Goal: Task Accomplishment & Management: Complete application form

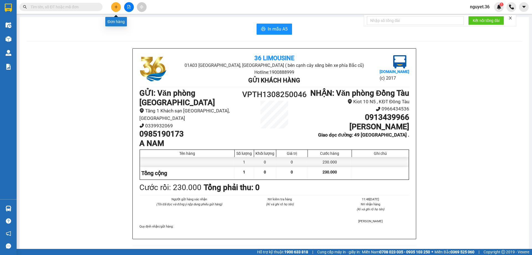
click at [119, 8] on button at bounding box center [116, 7] width 10 height 10
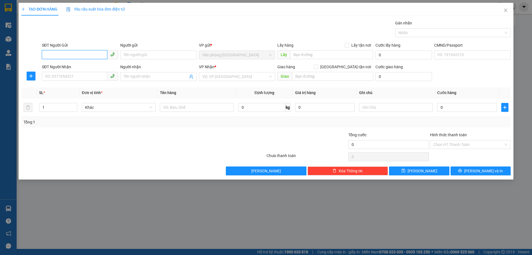
click at [100, 55] on input "SĐT Người Gửi" at bounding box center [74, 54] width 65 height 9
type input "0979787336"
click at [147, 55] on input "Người gửi" at bounding box center [158, 54] width 76 height 9
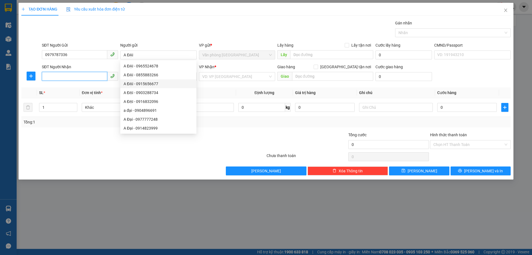
click at [87, 78] on input "SĐT Người Nhận" at bounding box center [74, 76] width 65 height 9
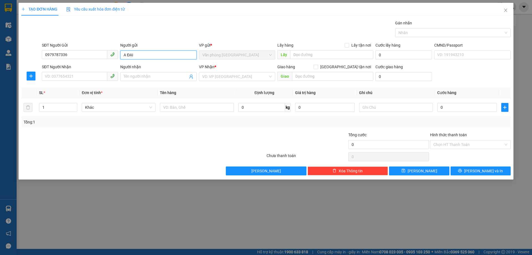
click at [137, 56] on input "A ĐẠI" at bounding box center [158, 54] width 76 height 9
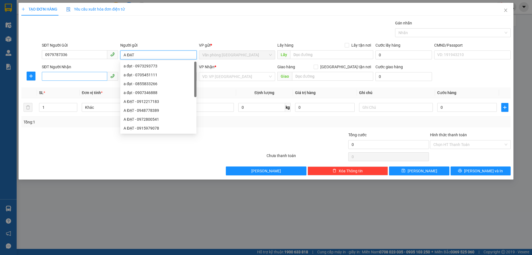
type input "A ĐẠT"
click at [77, 76] on input "SĐT Người Nhận" at bounding box center [74, 76] width 65 height 9
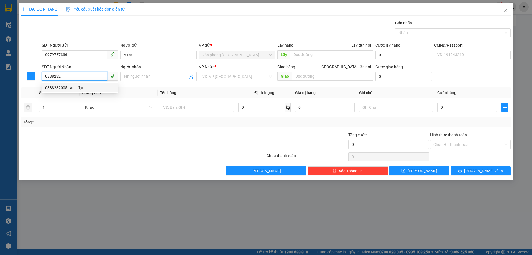
click at [71, 88] on div "0888232005 - anh đạt" at bounding box center [80, 88] width 70 height 6
type input "0888232005"
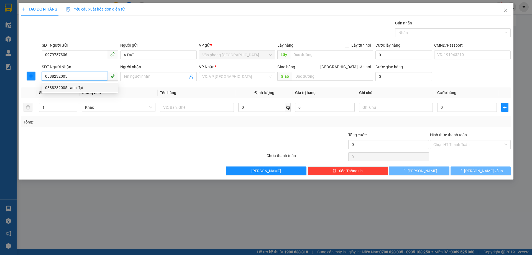
type input "anh đạt"
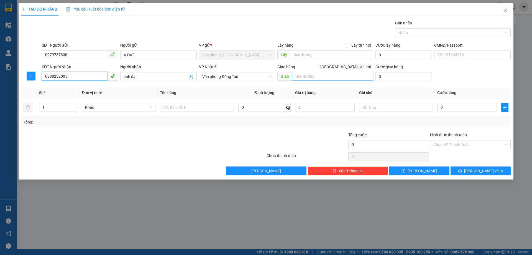
type input "0888232005"
click at [301, 77] on input "text" at bounding box center [332, 76] width 81 height 9
type input "83 ĐƯỜNG 3.6 KĐT GAMUDA"
click at [76, 55] on input "0979787336" at bounding box center [74, 54] width 65 height 9
type input "0"
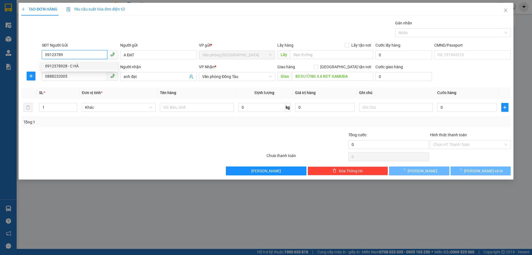
click at [70, 66] on div "0912378928 - C HÀ" at bounding box center [80, 66] width 70 height 6
type input "0912378928"
type input "C HÀ"
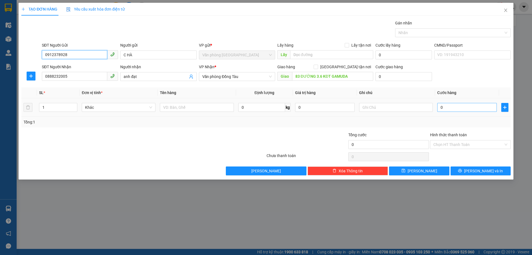
type input "0912378928"
click at [465, 109] on input "0" at bounding box center [467, 107] width 60 height 9
click at [439, 144] on input "Hình thức thanh toán" at bounding box center [468, 144] width 70 height 8
click at [452, 108] on input "0" at bounding box center [467, 107] width 60 height 9
type input "4"
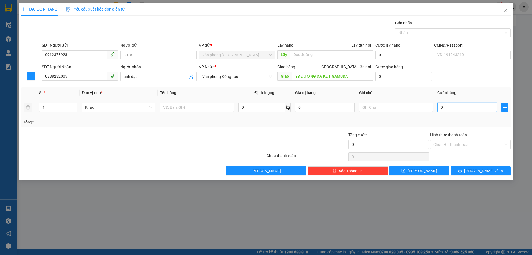
type input "4"
type input "40"
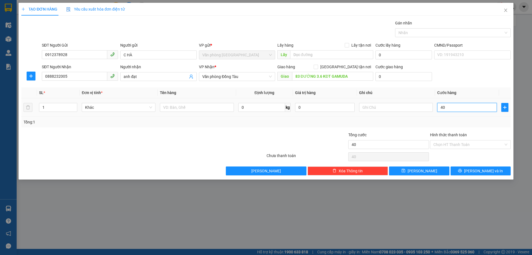
type input "400"
type input "4.000"
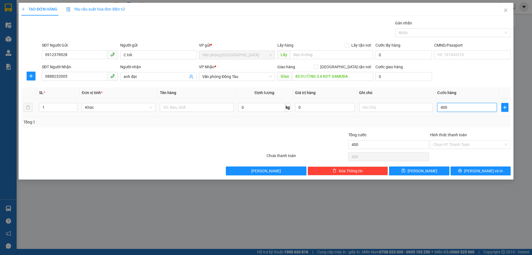
type input "4.000"
type input "40.000"
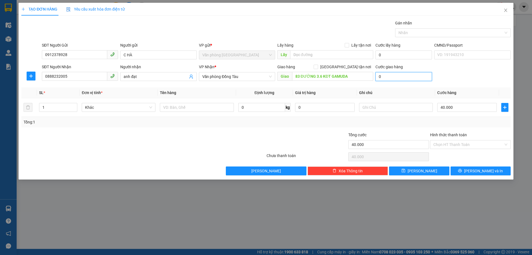
click at [379, 76] on input "0" at bounding box center [403, 76] width 57 height 9
type input "40"
type input "40.040"
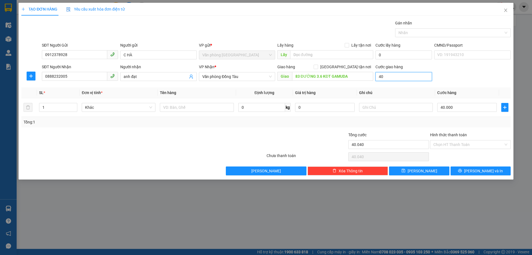
type input "400"
type input "40.400"
type input "4.000"
type input "44.000"
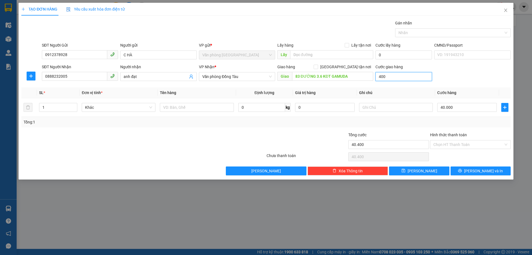
type input "44.000"
type input "40.000"
type input "80.000"
type input "400.000"
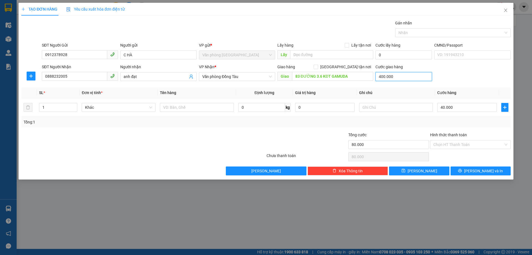
type input "440.000"
type input "40.000"
type input "80.000"
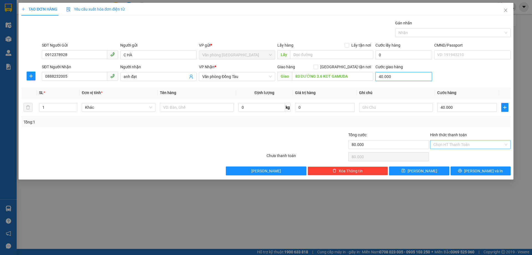
type input "40.000"
click at [448, 143] on input "Hình thức thanh toán" at bounding box center [468, 144] width 70 height 8
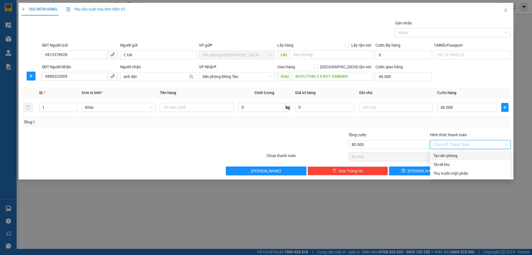
click at [438, 155] on div "Tại văn phòng" at bounding box center [470, 155] width 74 height 6
type input "0"
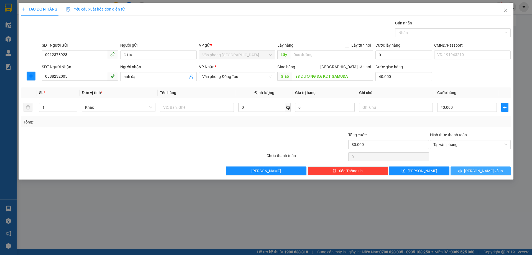
click at [464, 170] on button "[PERSON_NAME] và In" at bounding box center [481, 170] width 60 height 9
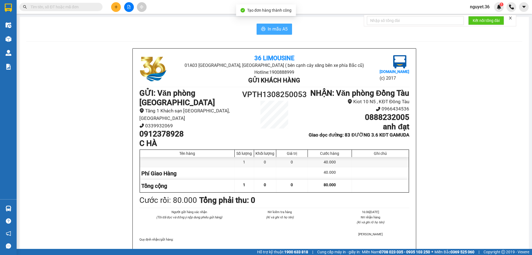
drag, startPoint x: 266, startPoint y: 27, endPoint x: 270, endPoint y: 12, distance: 15.4
click at [267, 25] on button "In mẫu A5" at bounding box center [274, 29] width 35 height 11
click at [115, 7] on icon "plus" at bounding box center [116, 7] width 4 height 4
